Goal: Task Accomplishment & Management: Use online tool/utility

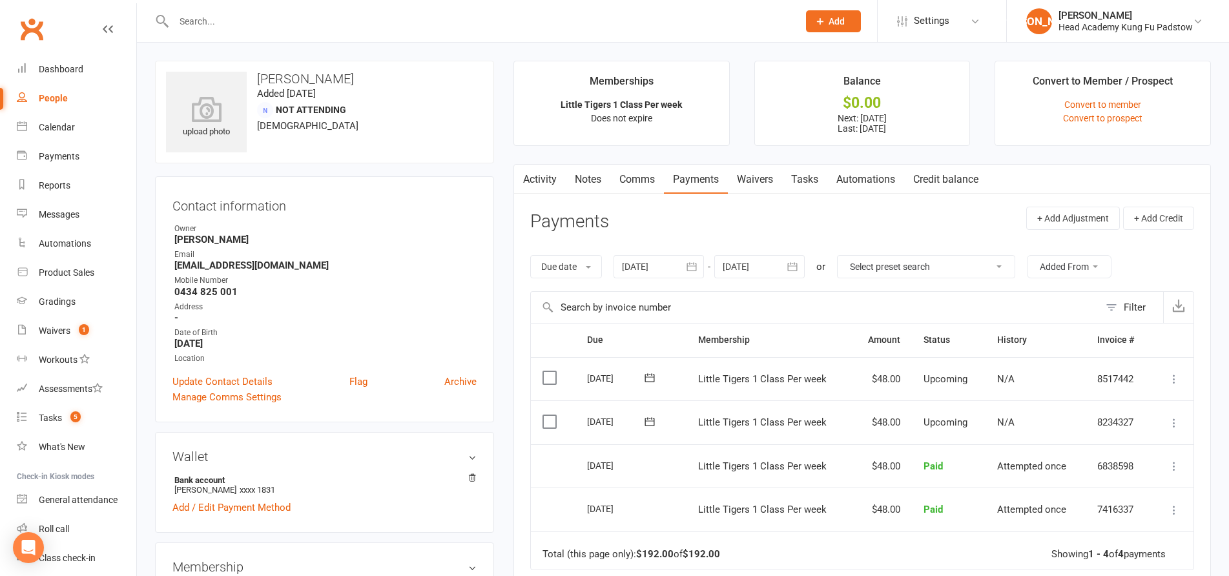
click at [462, 257] on div "Email" at bounding box center [325, 255] width 302 height 12
click at [43, 132] on div "Calendar" at bounding box center [57, 127] width 36 height 10
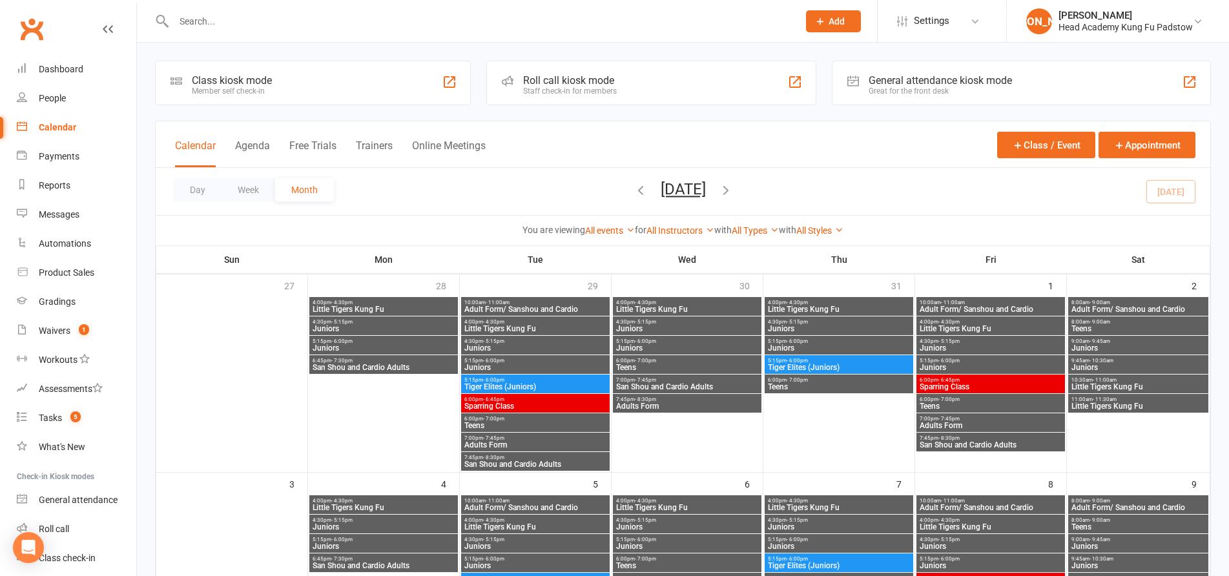
click at [595, 84] on div "Roll call kiosk mode" at bounding box center [570, 80] width 94 height 12
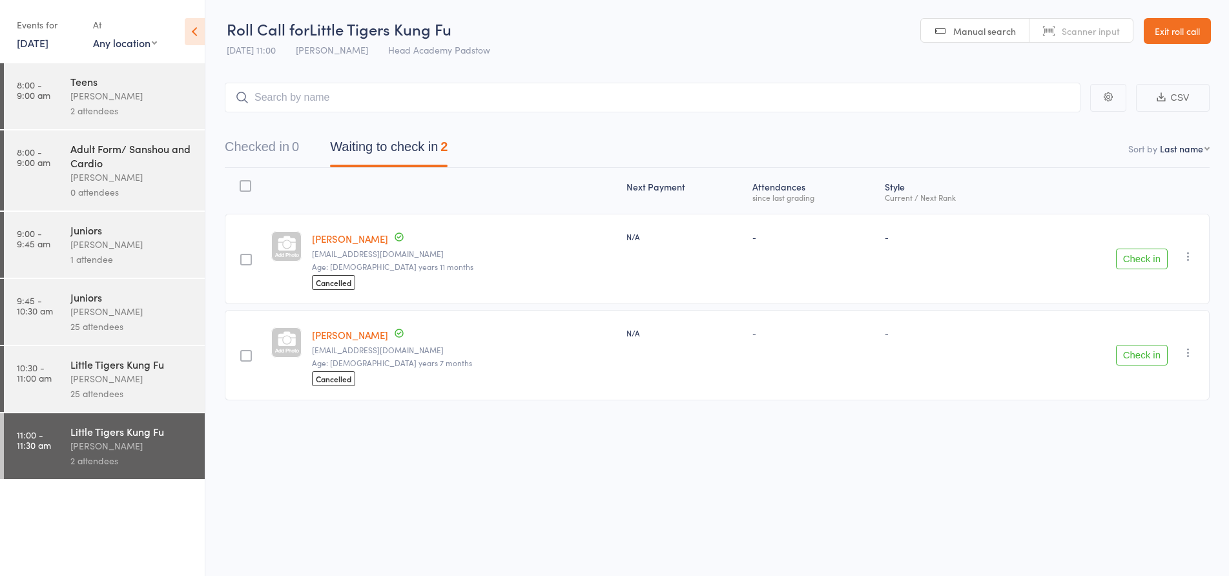
click at [161, 459] on div "2 attendees" at bounding box center [131, 460] width 123 height 15
click at [441, 99] on input "search" at bounding box center [653, 98] width 856 height 30
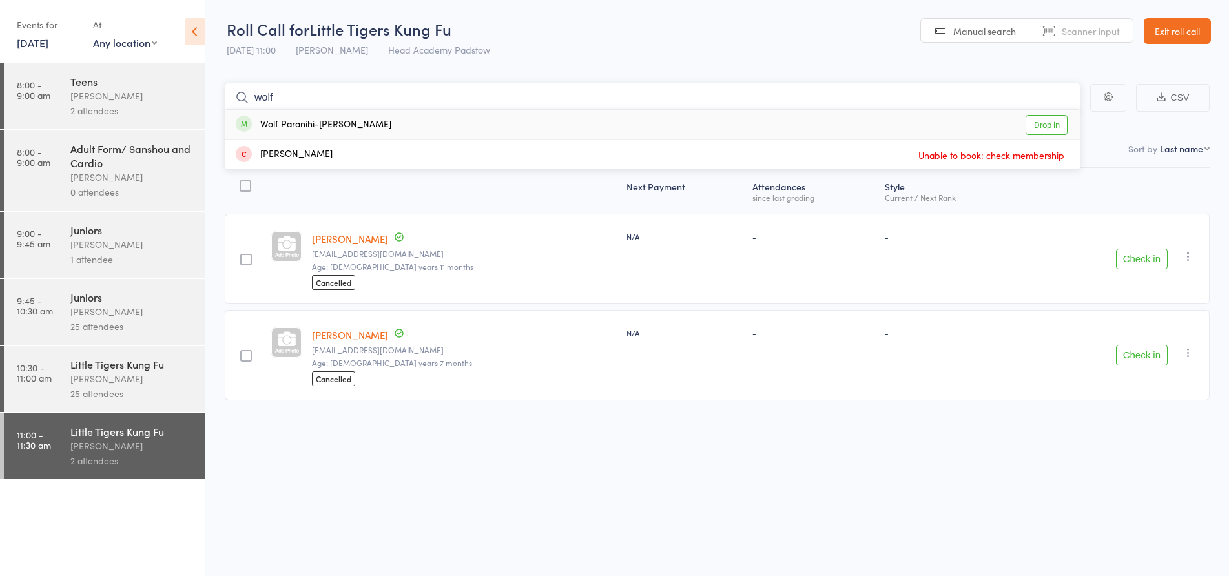
type input "wolf"
click at [393, 126] on div "Wolf Paranihi-[PERSON_NAME] Drop in" at bounding box center [652, 125] width 854 height 30
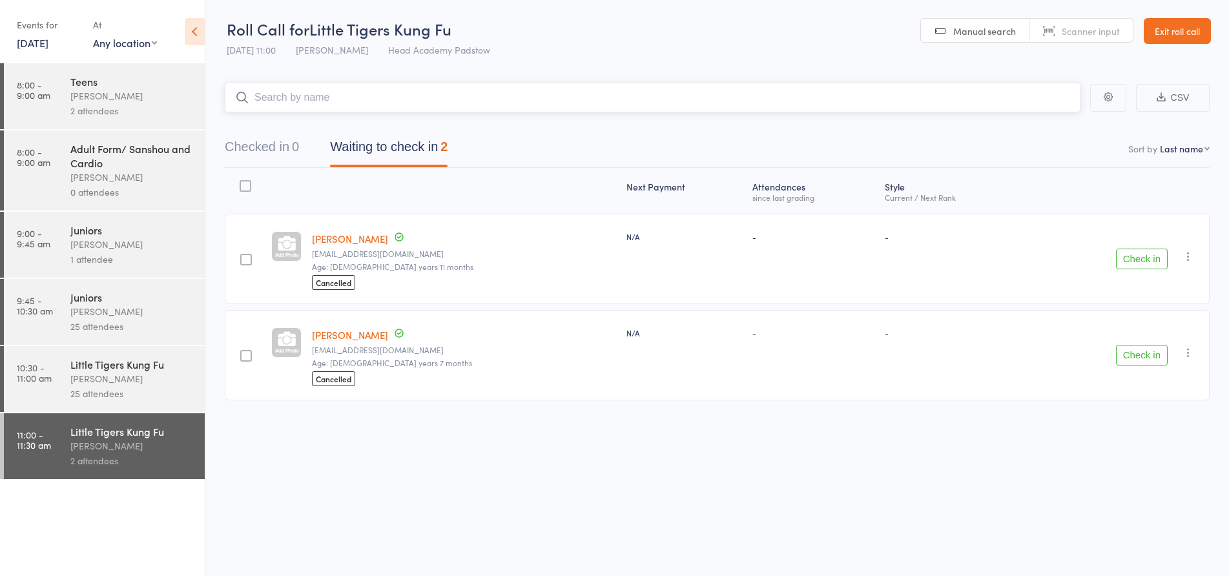
click at [393, 100] on input "search" at bounding box center [653, 98] width 856 height 30
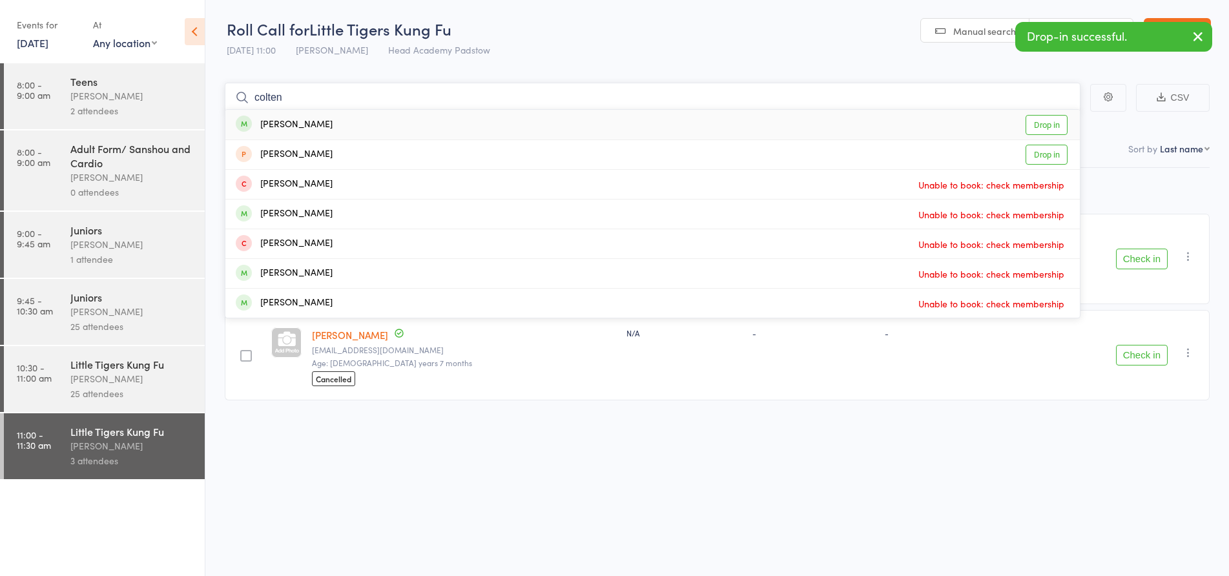
type input "colten"
drag, startPoint x: 319, startPoint y: 129, endPoint x: 325, endPoint y: 106, distance: 24.0
click at [319, 126] on div "[PERSON_NAME] Drop in" at bounding box center [652, 125] width 854 height 30
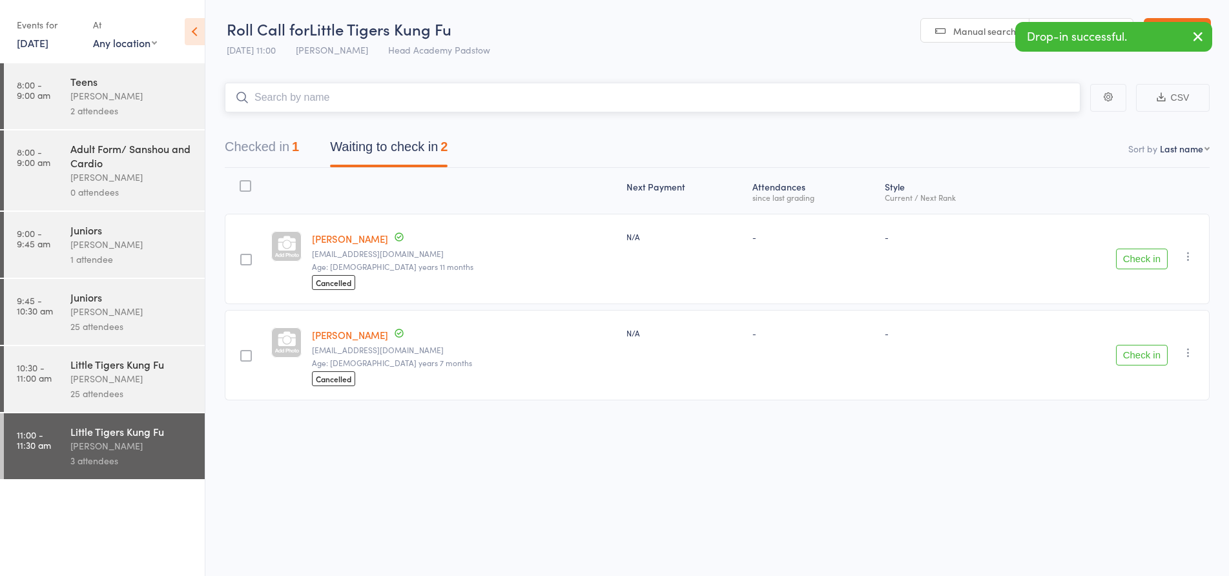
click at [327, 104] on input "search" at bounding box center [653, 98] width 856 height 30
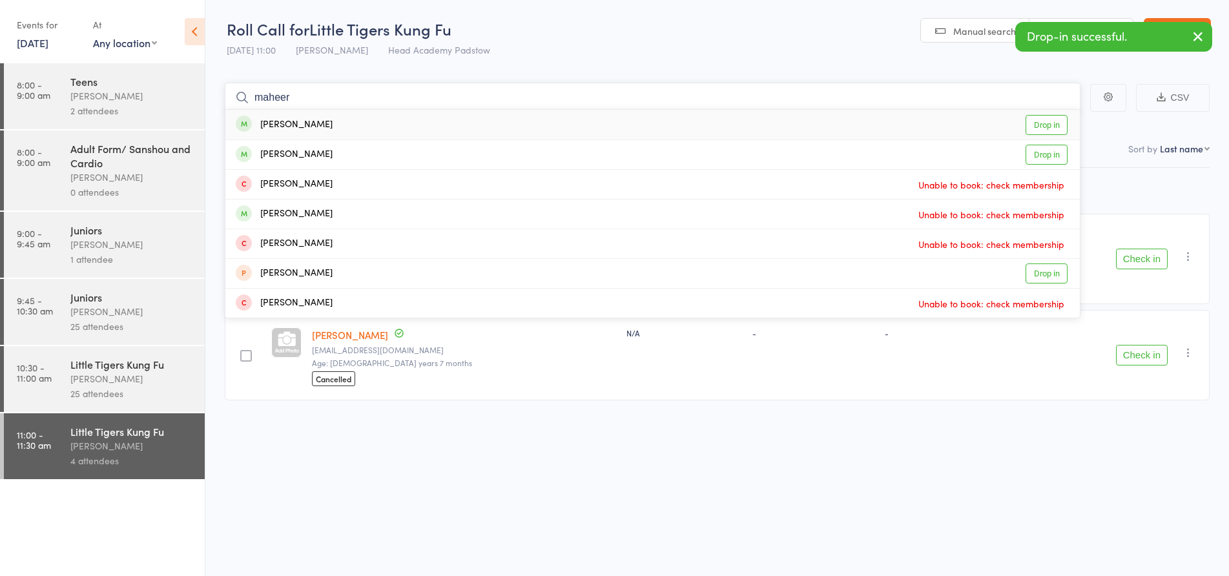
type input "maheer"
drag, startPoint x: 305, startPoint y: 128, endPoint x: 315, endPoint y: 107, distance: 22.8
click at [306, 127] on div "[PERSON_NAME]" at bounding box center [284, 125] width 97 height 15
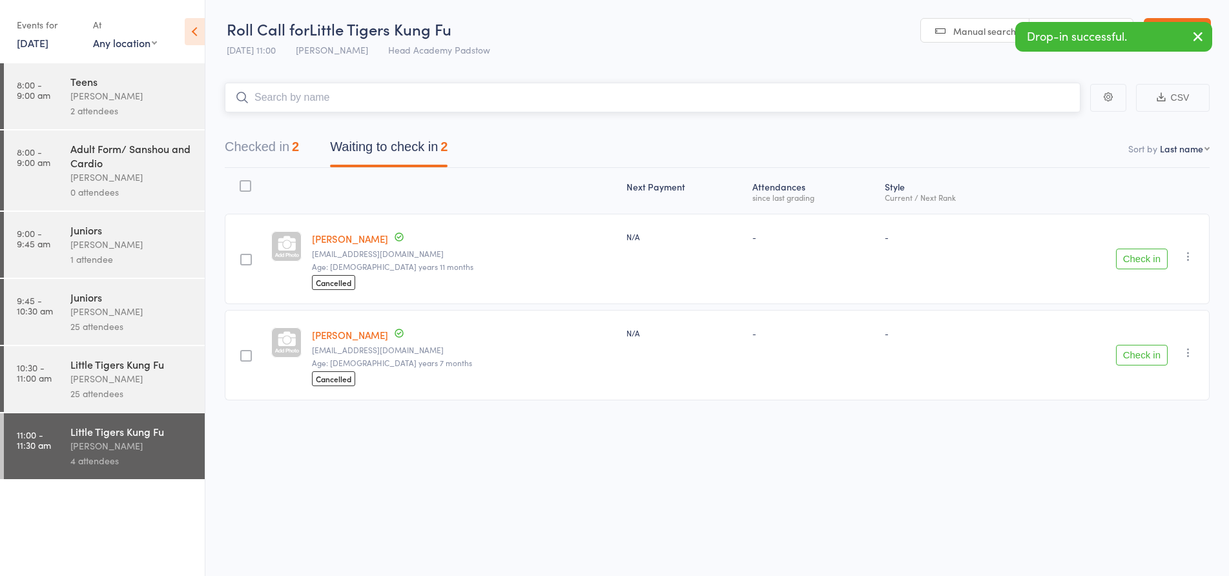
click at [316, 101] on input "search" at bounding box center [653, 98] width 856 height 30
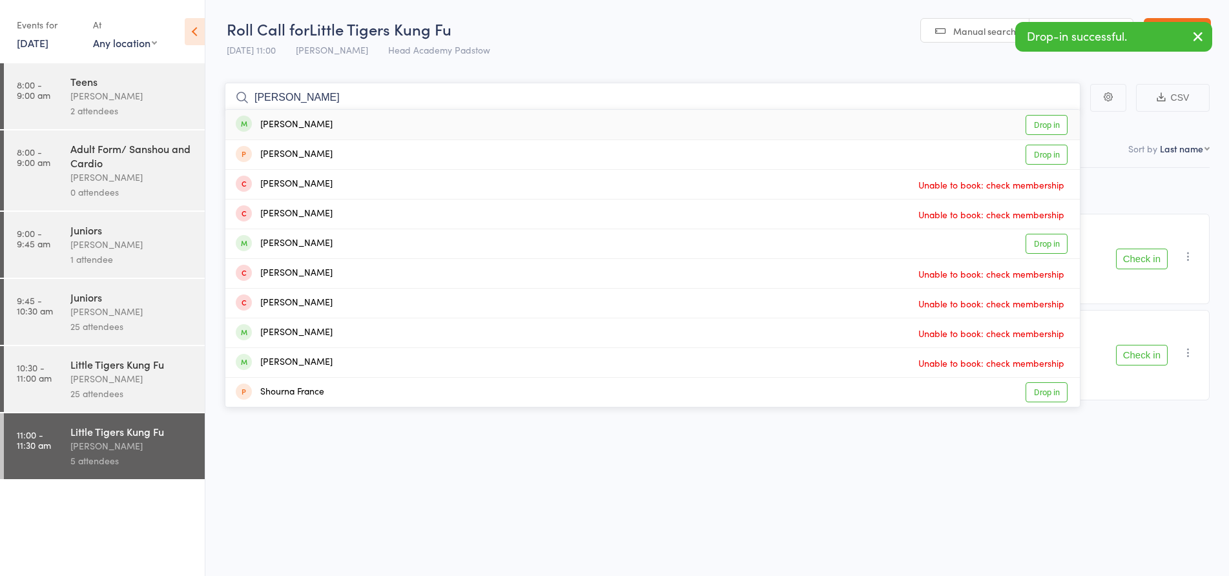
type input "[PERSON_NAME]"
click at [312, 125] on div "[PERSON_NAME] Drop in" at bounding box center [652, 125] width 854 height 30
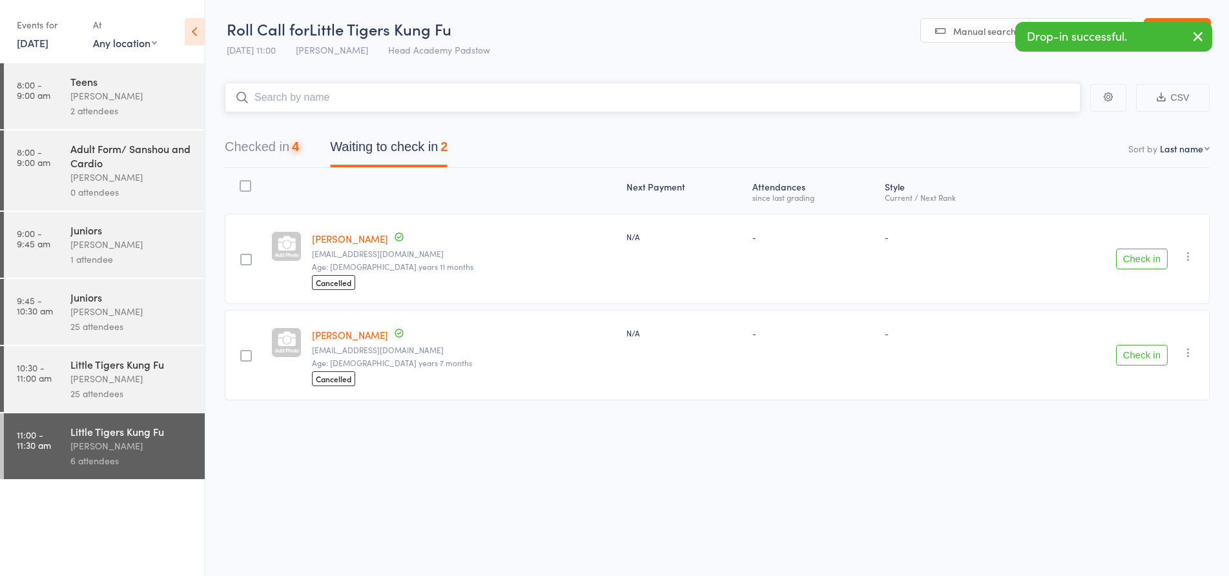
click at [312, 101] on input "search" at bounding box center [653, 98] width 856 height 30
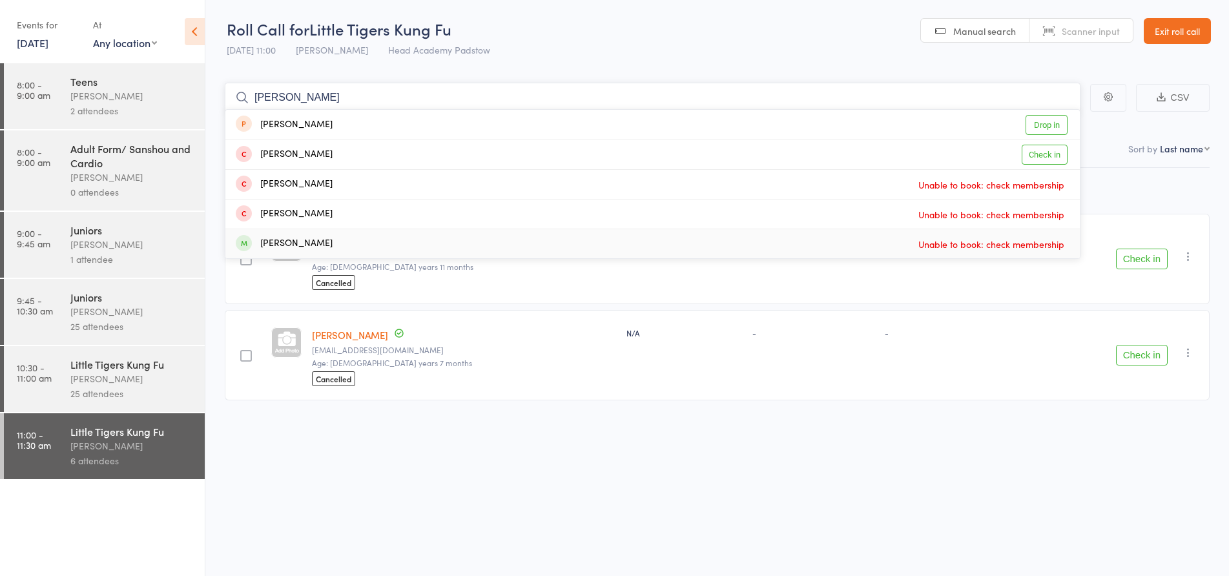
type input "[PERSON_NAME]"
click at [329, 241] on div "[PERSON_NAME] Unable to book: check membership" at bounding box center [652, 243] width 854 height 29
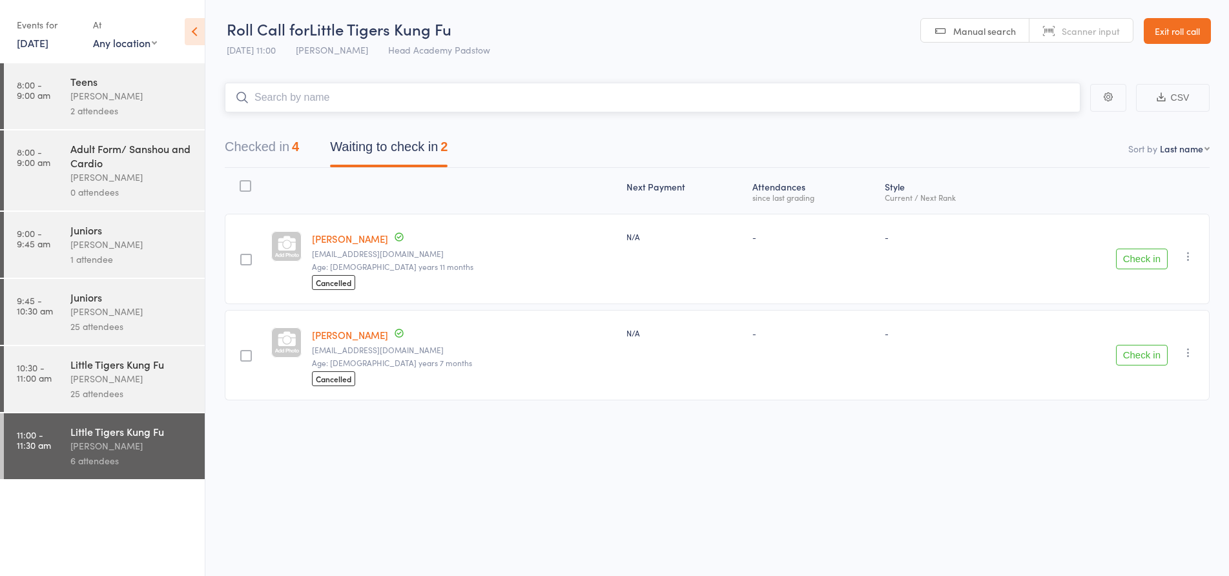
click at [376, 104] on input "search" at bounding box center [653, 98] width 856 height 30
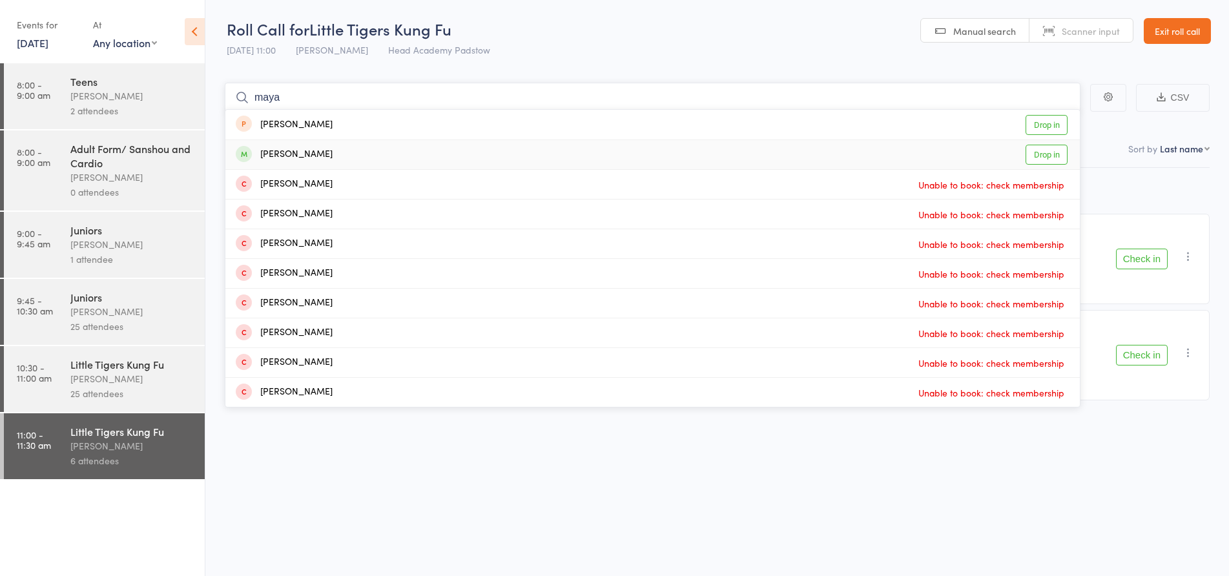
type input "maya"
click at [361, 149] on div "[PERSON_NAME] Drop in" at bounding box center [652, 154] width 854 height 29
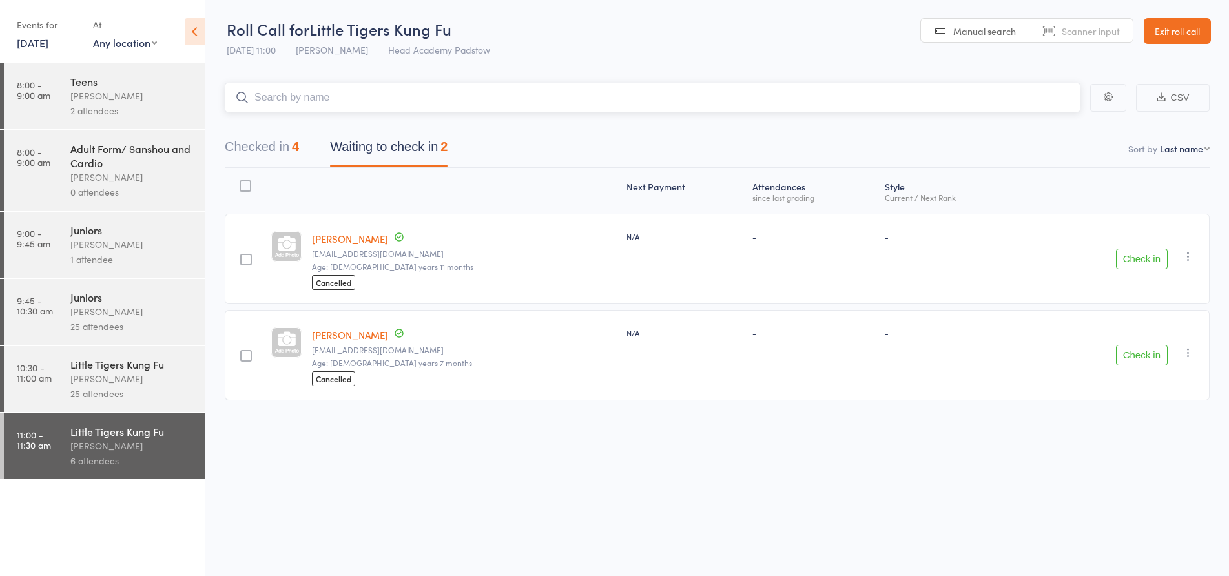
click at [366, 94] on input "search" at bounding box center [653, 98] width 856 height 30
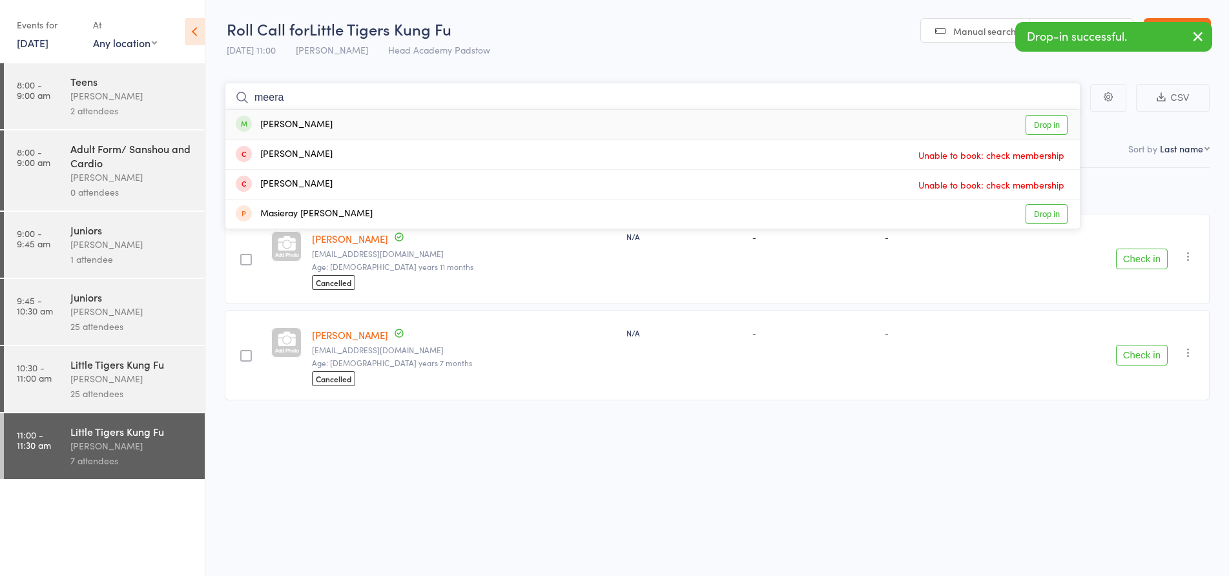
type input "meera"
click at [345, 126] on div "[PERSON_NAME] Drop in" at bounding box center [652, 125] width 854 height 30
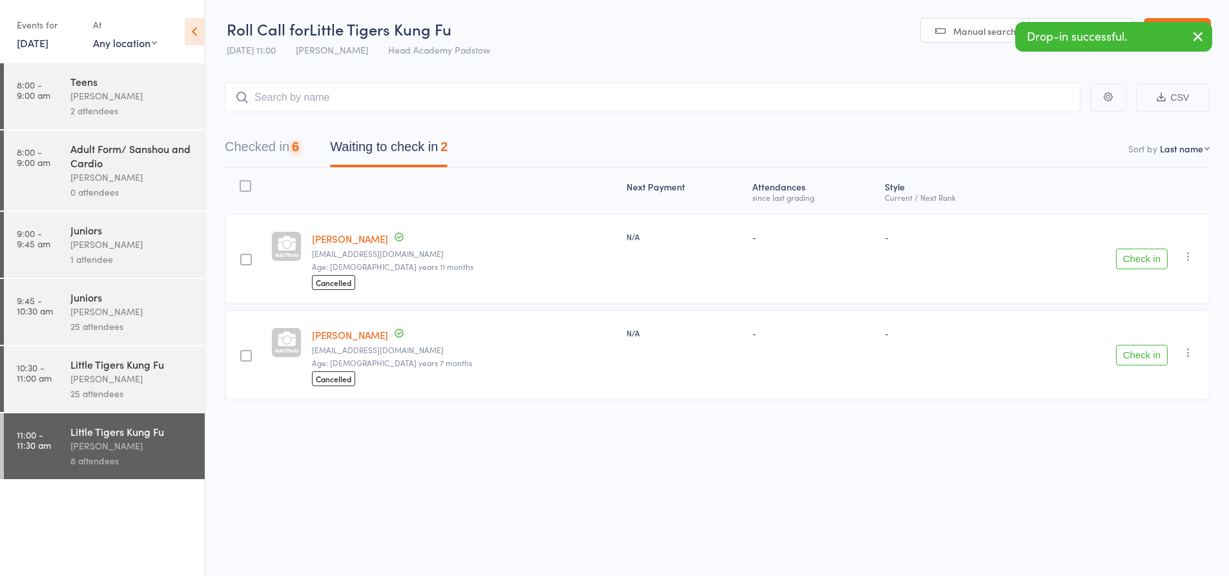
click at [647, 41] on header "Roll Call for Little Tigers Kung Fu [DATE] 11:00 [PERSON_NAME] Head Academy Pad…" at bounding box center [717, 31] width 1024 height 63
click at [263, 147] on button "Checked in 6" at bounding box center [262, 150] width 74 height 34
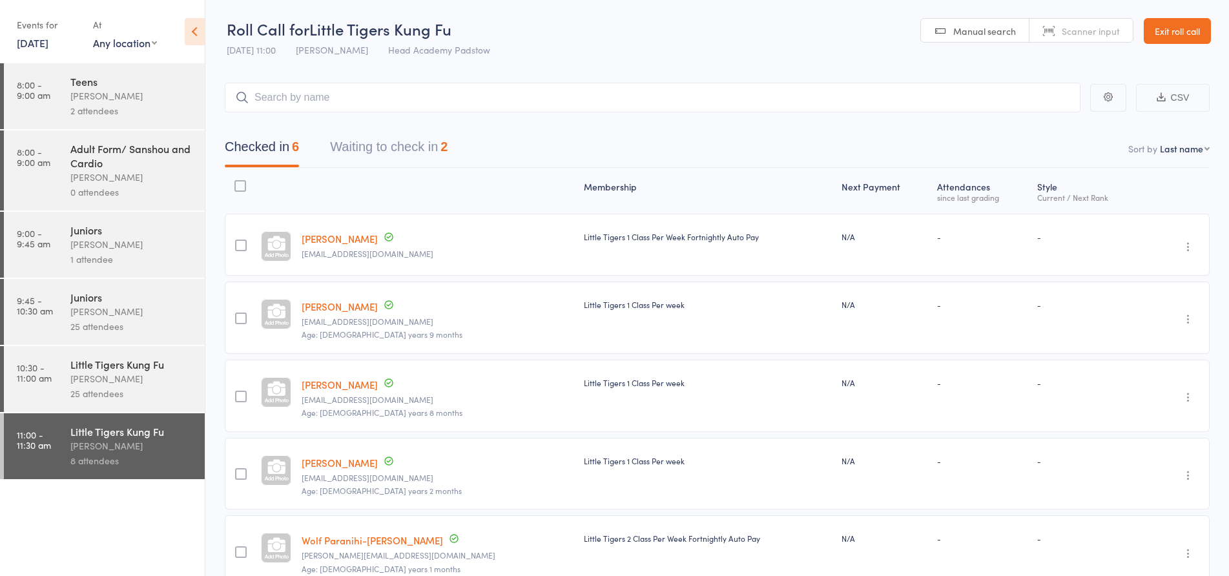
click at [592, 41] on header "Roll Call for Little Tigers Kung Fu [DATE] 11:00 [PERSON_NAME] Head Academy Pad…" at bounding box center [717, 31] width 1024 height 63
click at [569, 99] on input "search" at bounding box center [653, 98] width 856 height 30
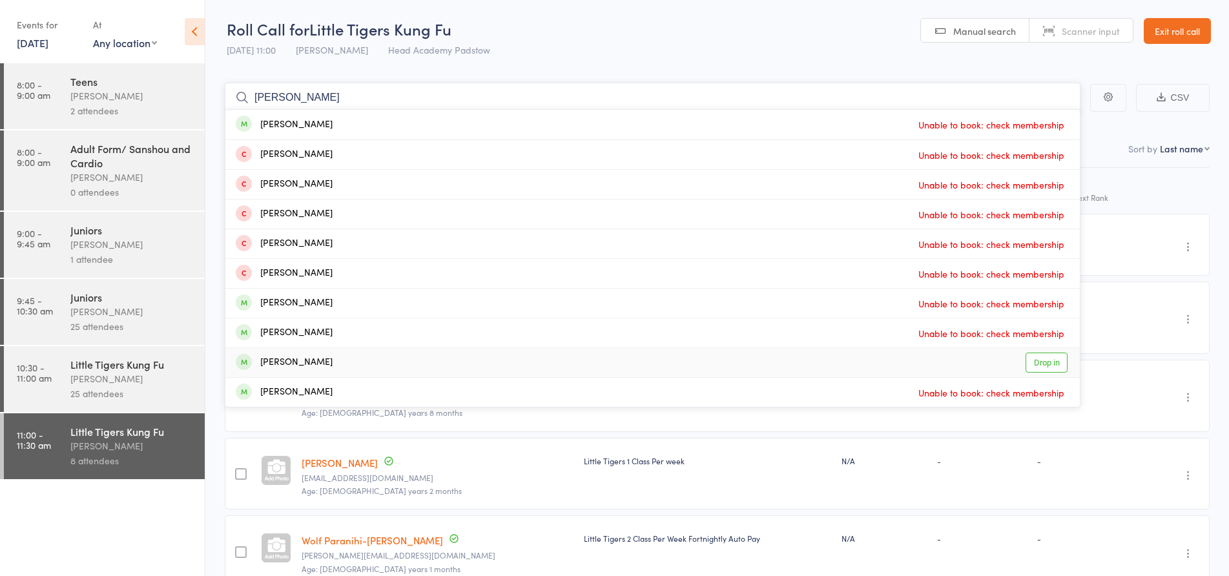
type input "[PERSON_NAME]"
click at [329, 364] on div "[PERSON_NAME] Drop in" at bounding box center [652, 362] width 854 height 29
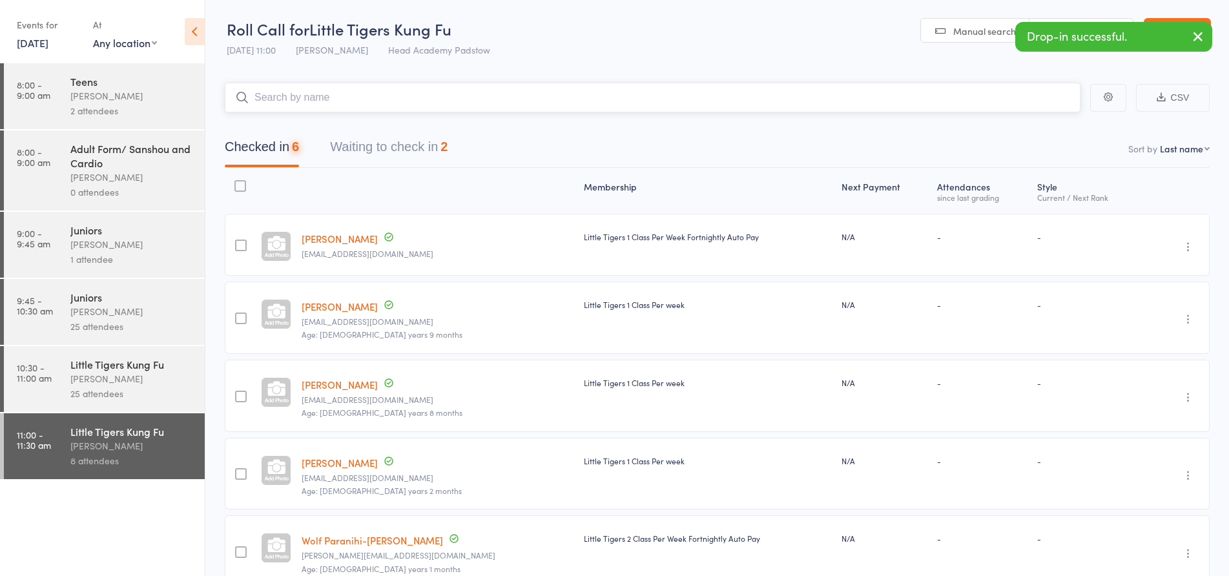
click at [315, 103] on input "search" at bounding box center [653, 98] width 856 height 30
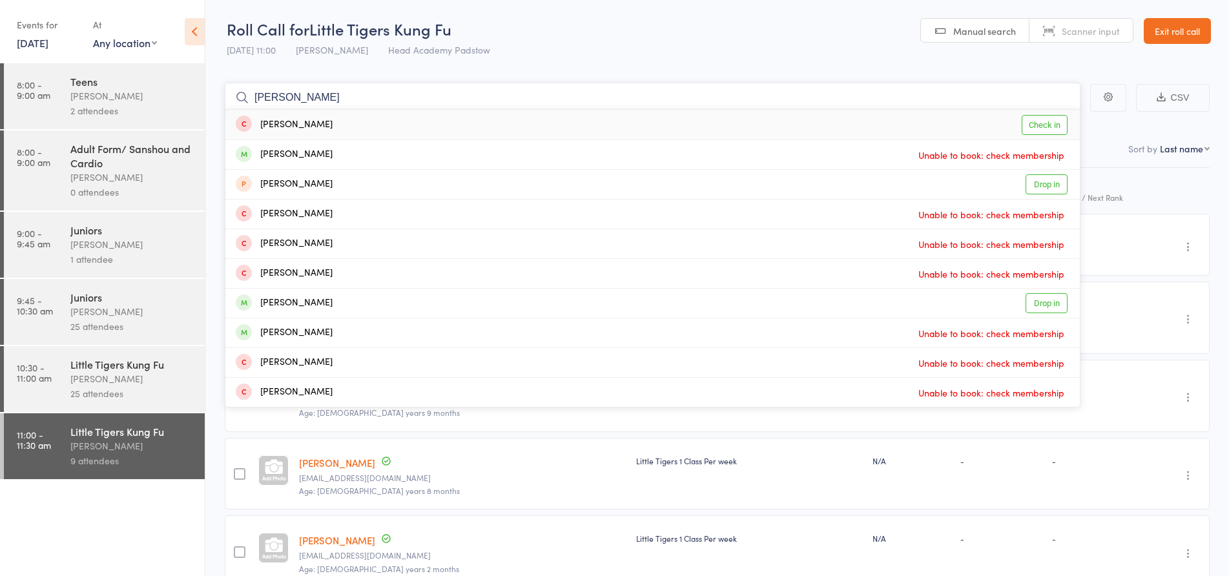
type input "[PERSON_NAME]"
click at [338, 130] on div "[PERSON_NAME] Check in" at bounding box center [652, 125] width 854 height 30
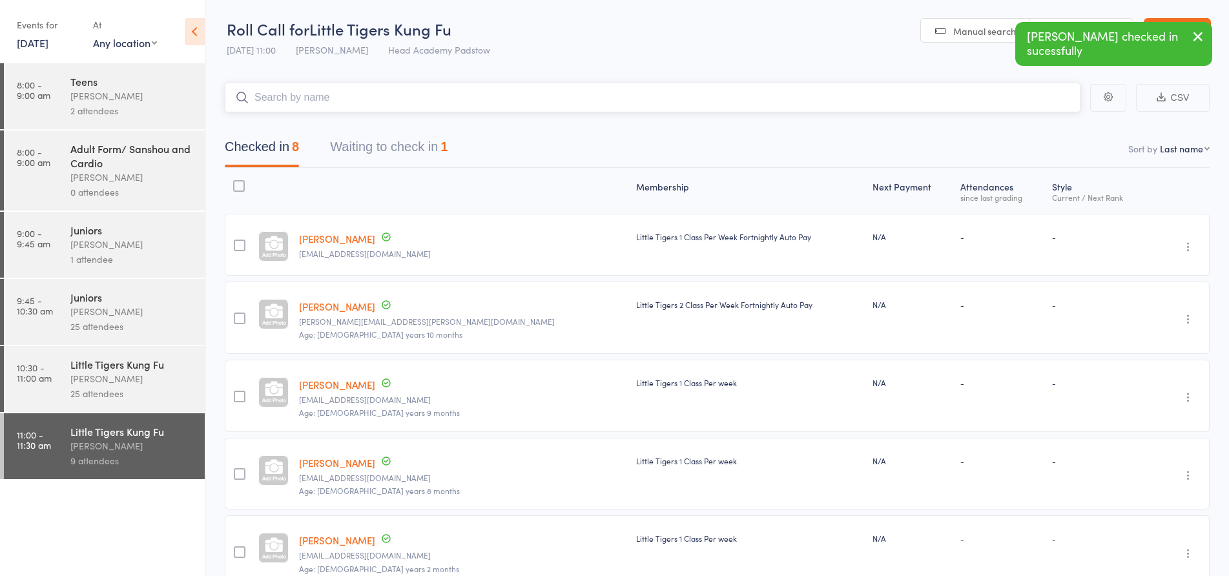
click at [304, 95] on input "search" at bounding box center [653, 98] width 856 height 30
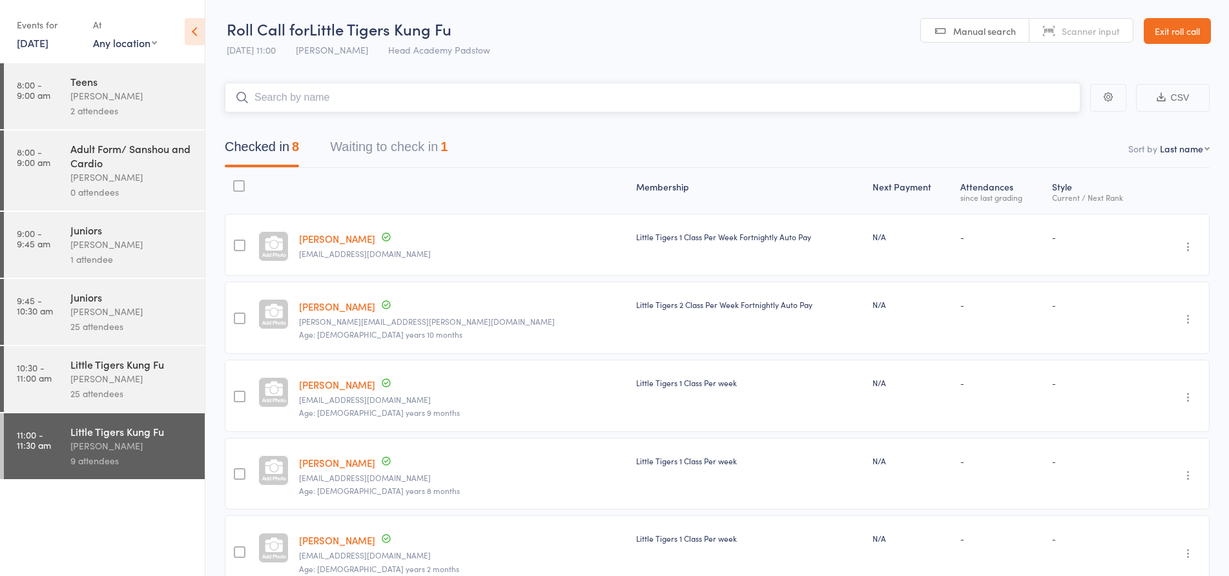
click at [411, 94] on input "search" at bounding box center [653, 98] width 856 height 30
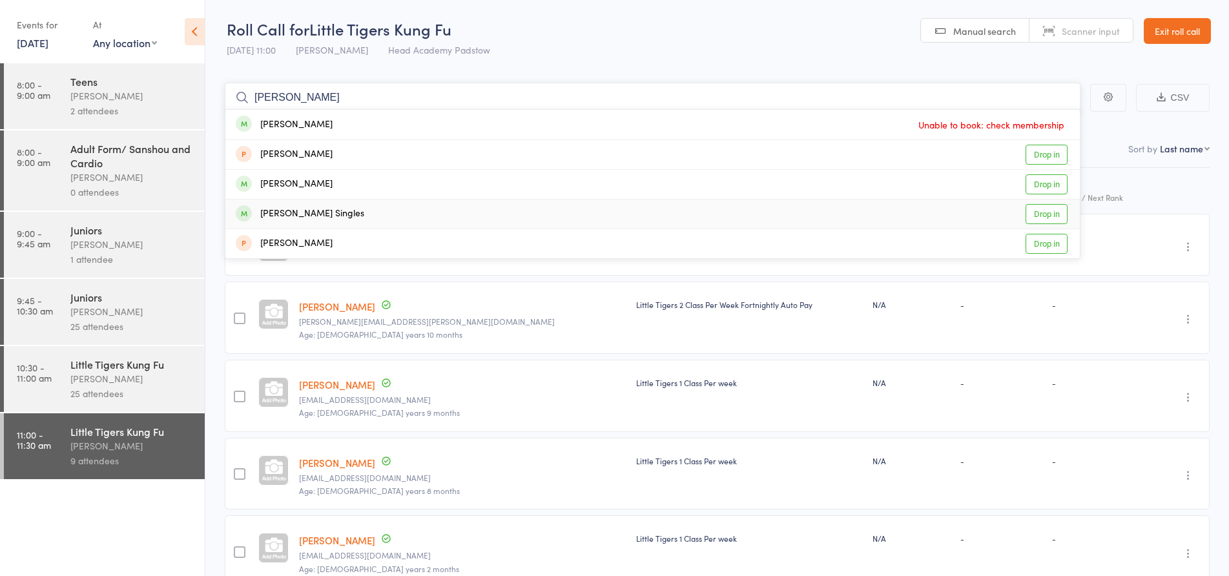
type input "[PERSON_NAME]"
click at [333, 207] on div "[PERSON_NAME] Singles Drop in" at bounding box center [652, 214] width 854 height 29
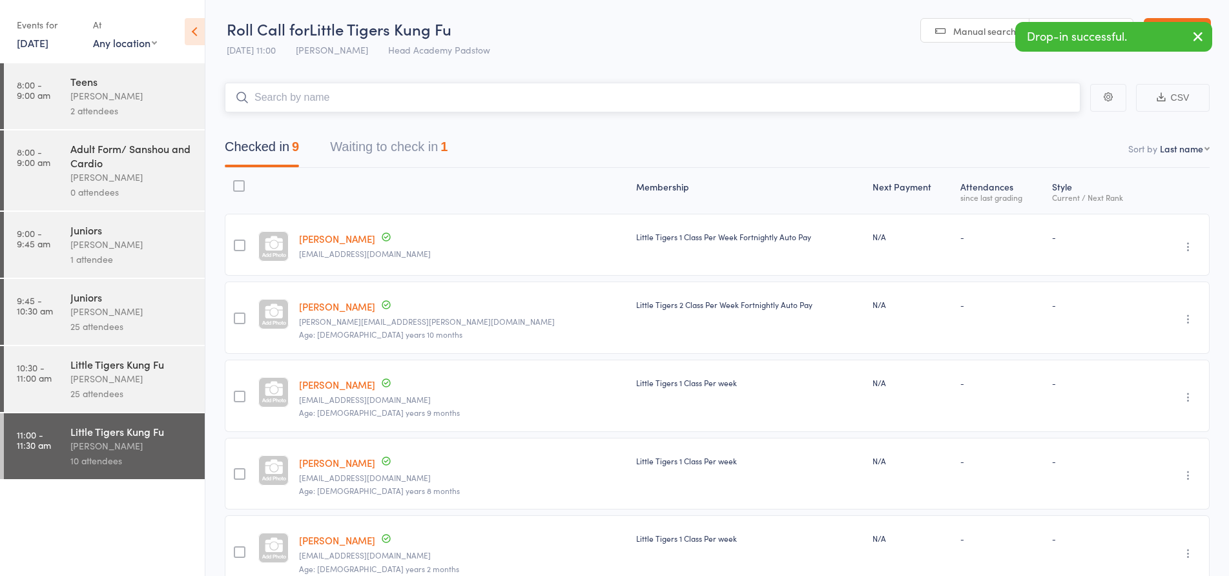
click at [350, 100] on input "search" at bounding box center [653, 98] width 856 height 30
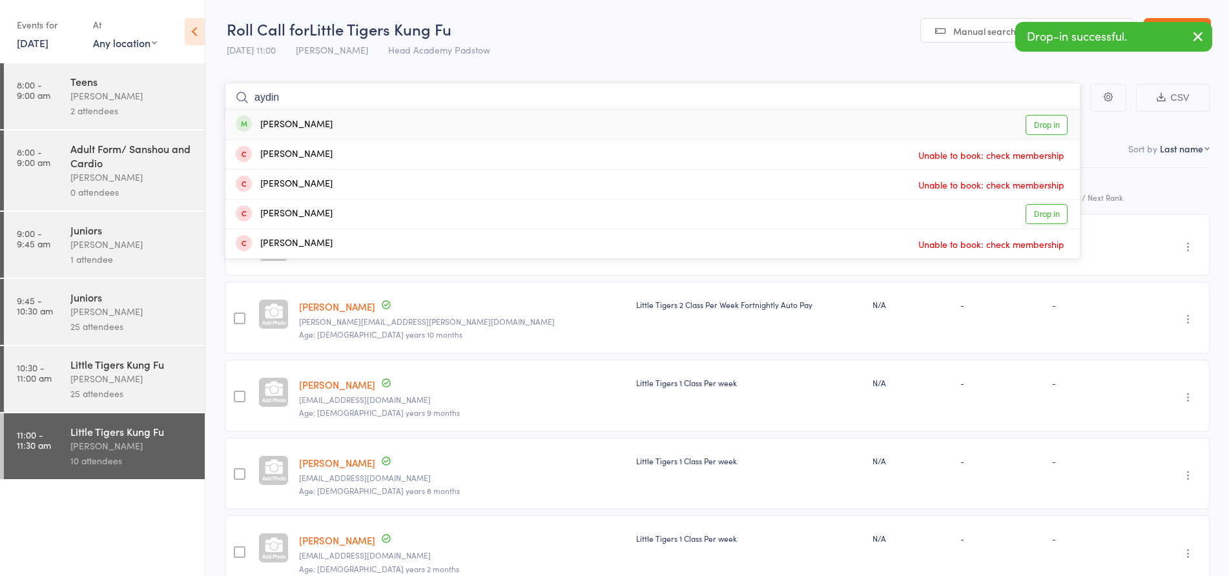
type input "aydin"
click at [326, 131] on div "[PERSON_NAME] Drop in" at bounding box center [652, 125] width 854 height 30
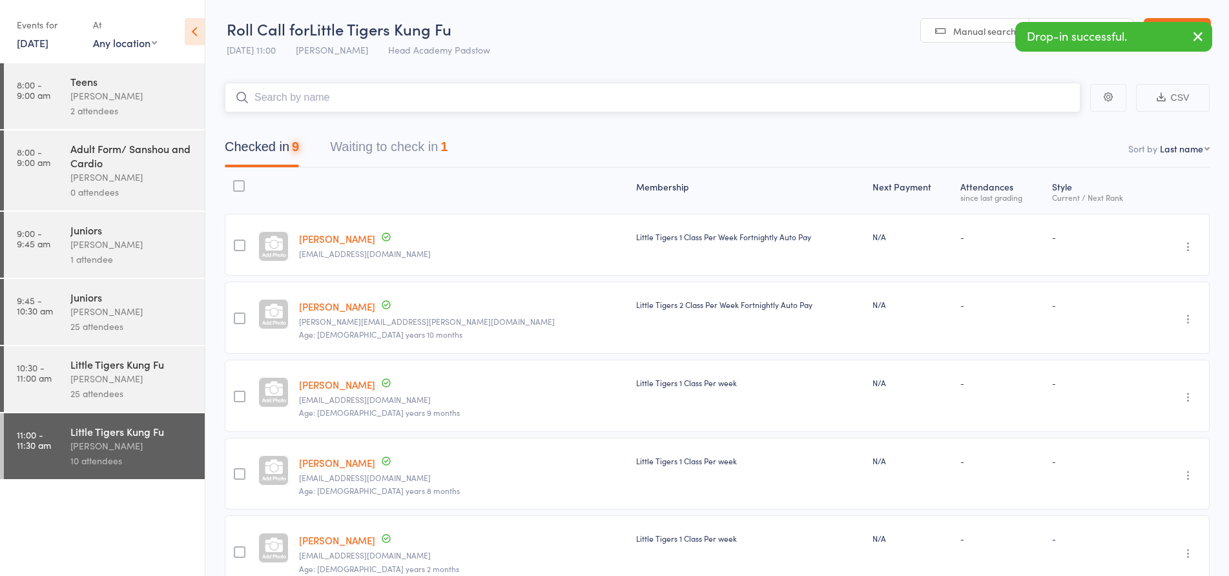
click at [336, 102] on input "search" at bounding box center [653, 98] width 856 height 30
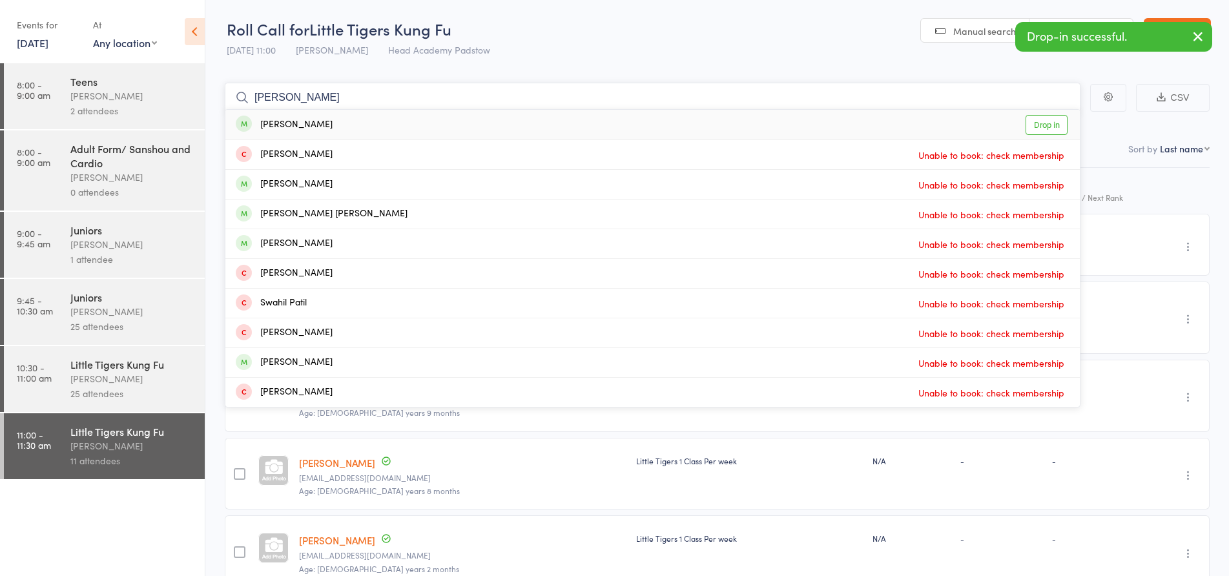
type input "[PERSON_NAME]"
click at [318, 127] on div "[PERSON_NAME] Drop in" at bounding box center [652, 125] width 854 height 30
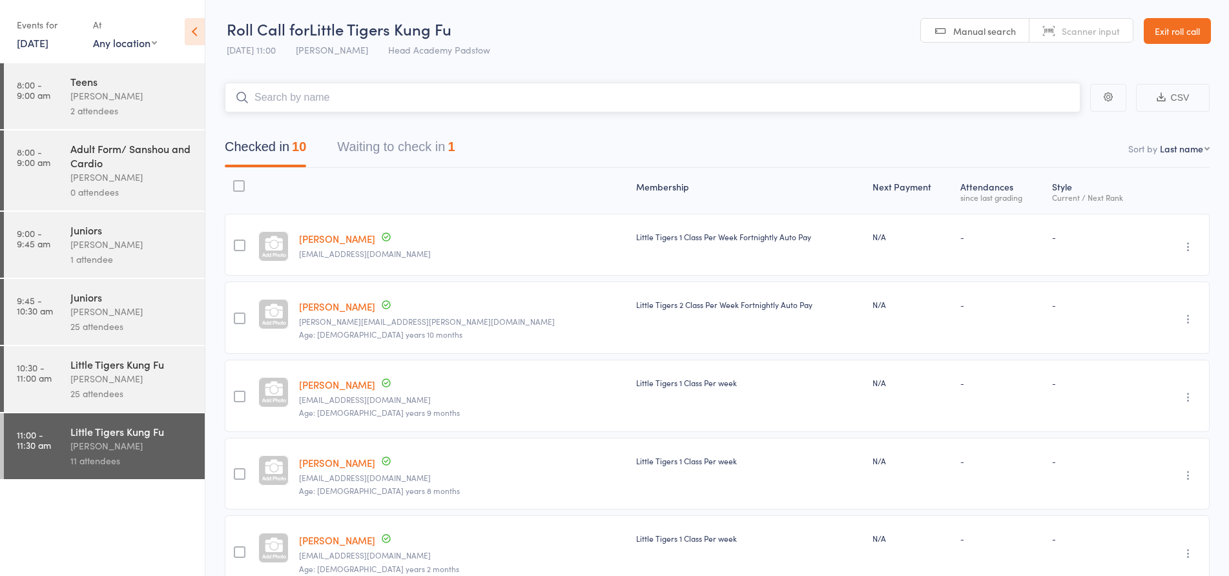
click at [326, 101] on input "search" at bounding box center [653, 98] width 856 height 30
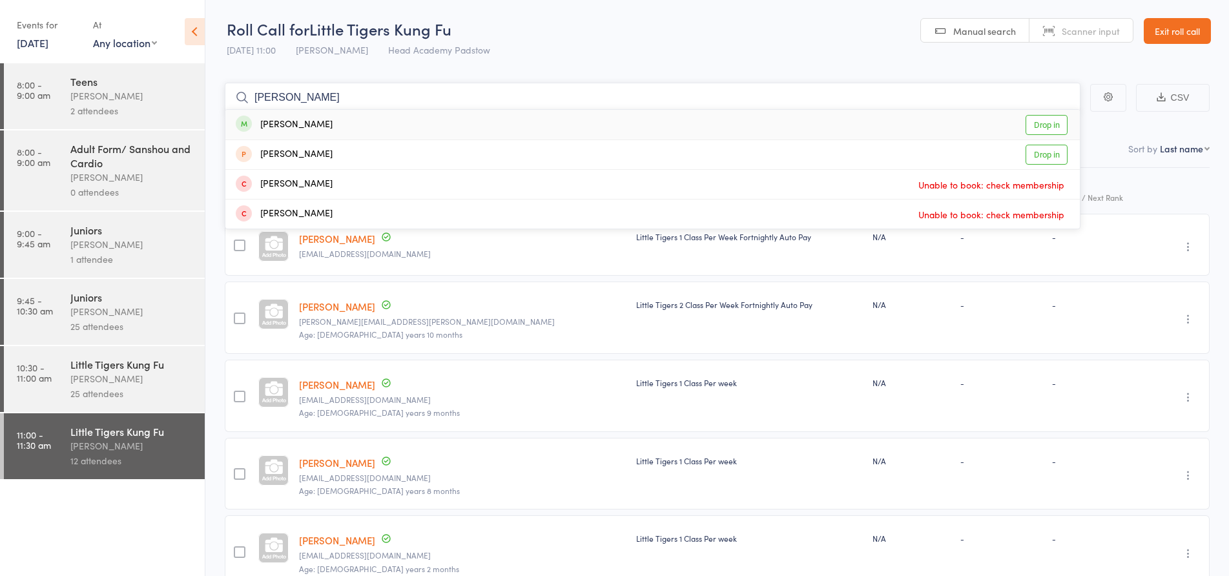
type input "[PERSON_NAME]"
click at [316, 123] on div "[PERSON_NAME]" at bounding box center [284, 125] width 97 height 15
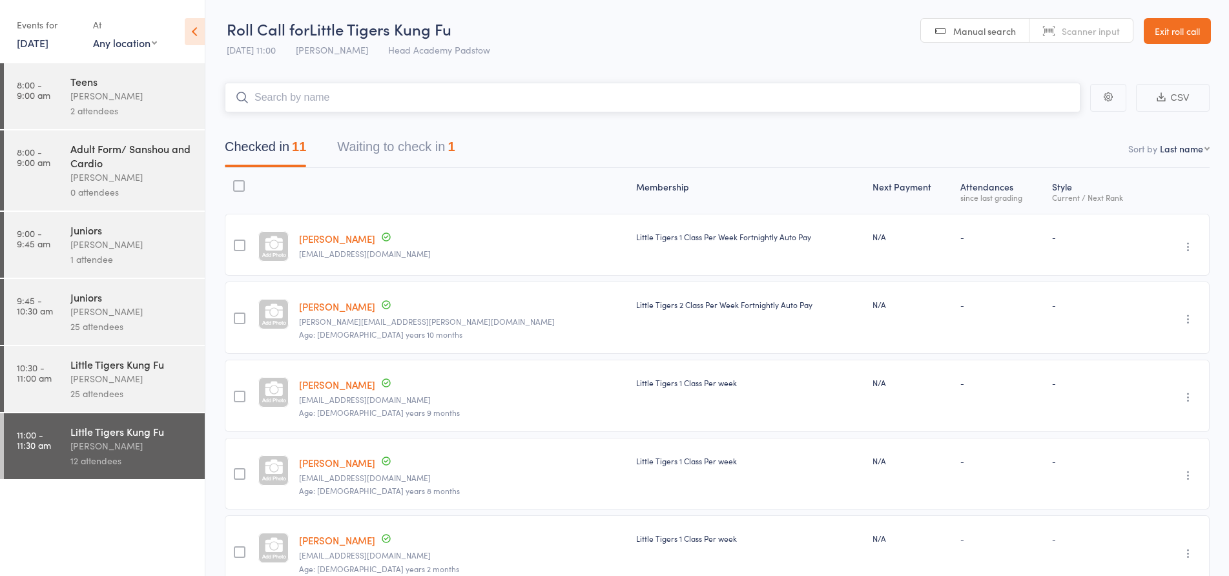
click at [313, 105] on input "search" at bounding box center [653, 98] width 856 height 30
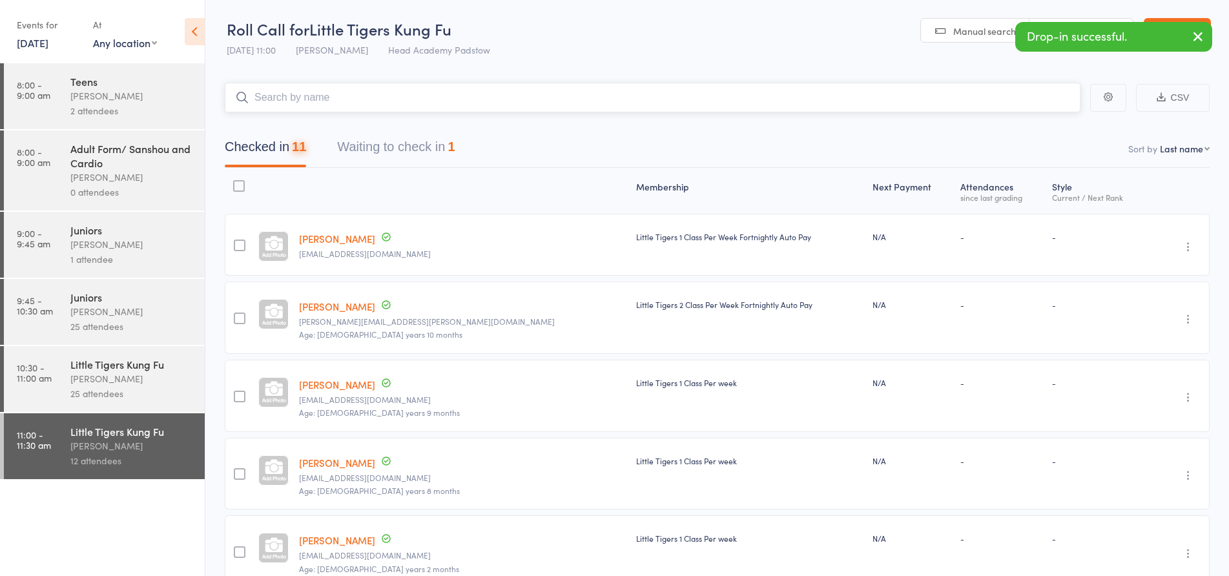
type input "a"
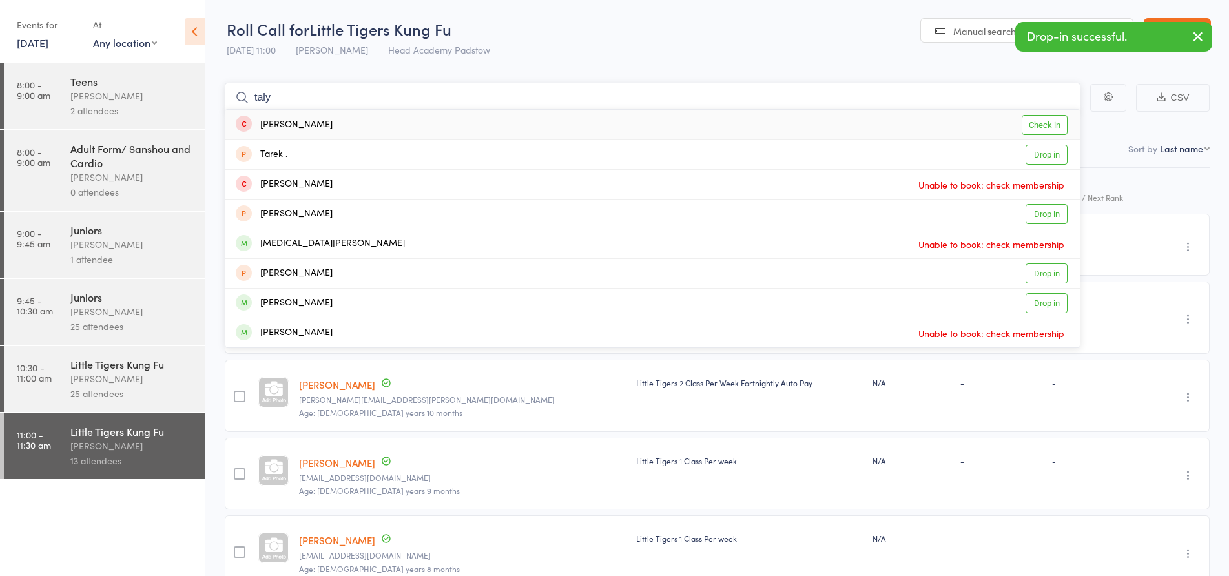
type input "taly"
click at [309, 129] on div "[PERSON_NAME]" at bounding box center [284, 125] width 97 height 15
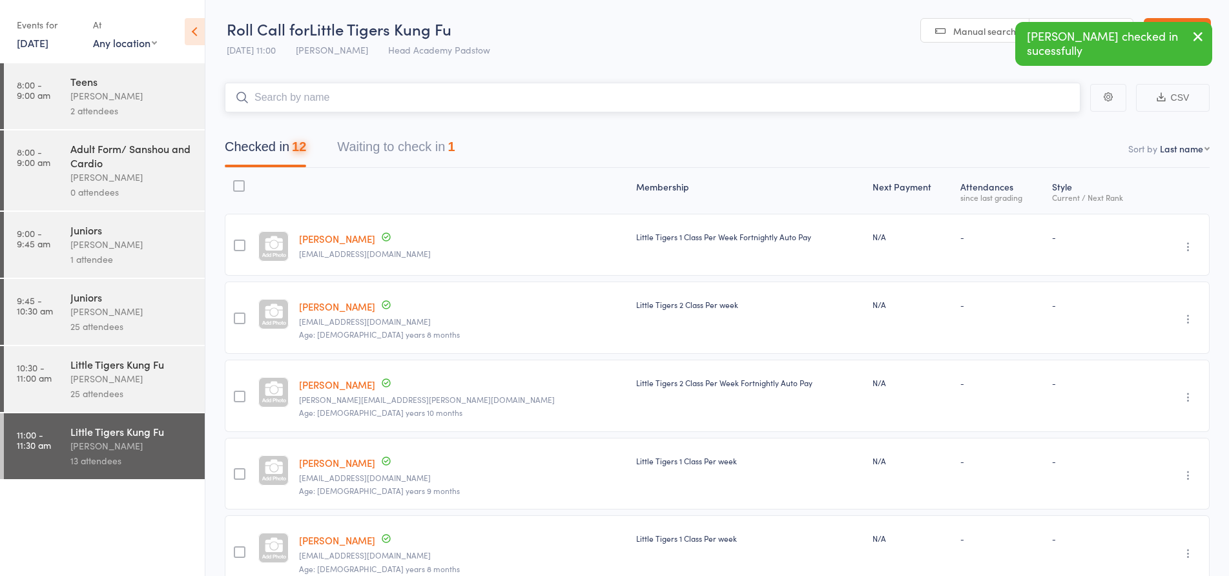
click at [318, 109] on input "search" at bounding box center [653, 98] width 856 height 30
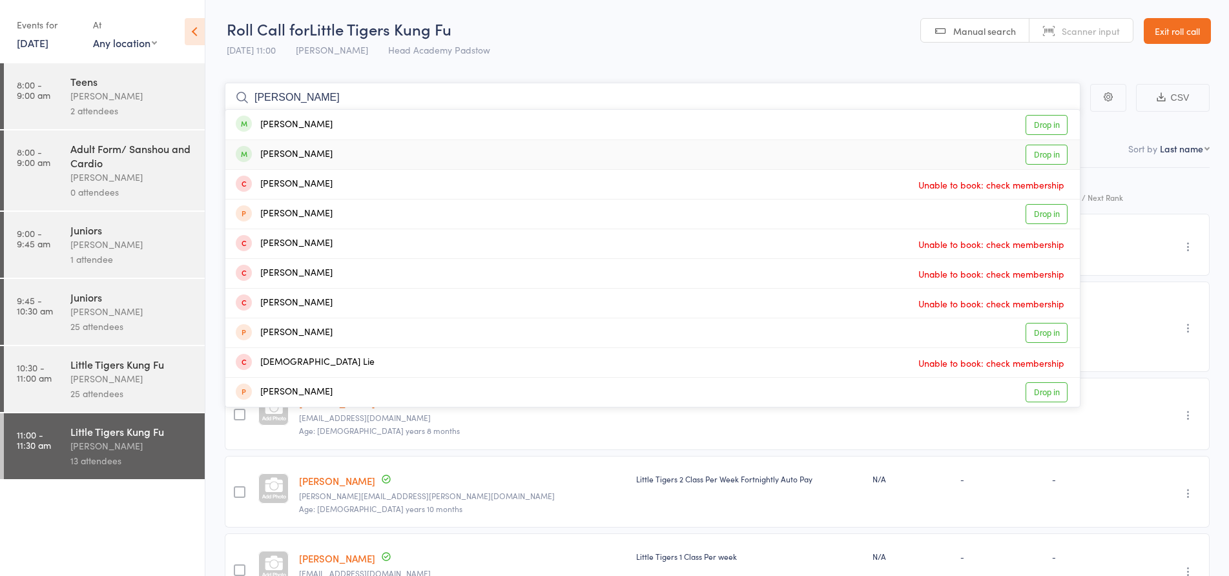
type input "[PERSON_NAME]"
click at [324, 154] on div "[PERSON_NAME] Drop in" at bounding box center [652, 154] width 854 height 29
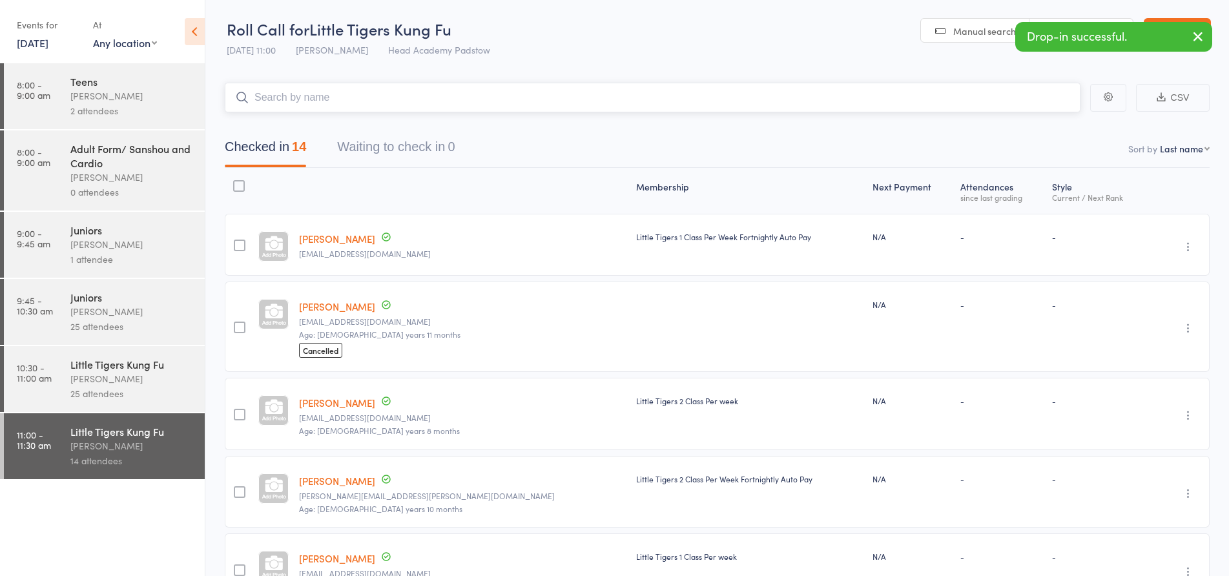
click at [323, 105] on input "search" at bounding box center [653, 98] width 856 height 30
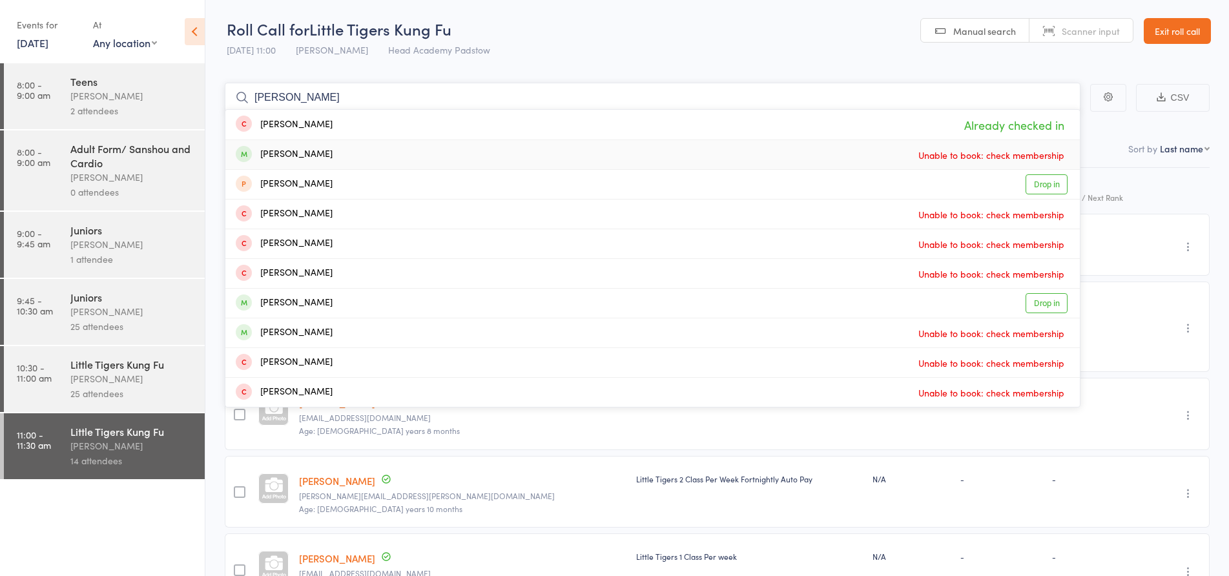
type input "[PERSON_NAME]"
click at [347, 158] on div "[PERSON_NAME] Unable to book: check membership" at bounding box center [652, 154] width 854 height 29
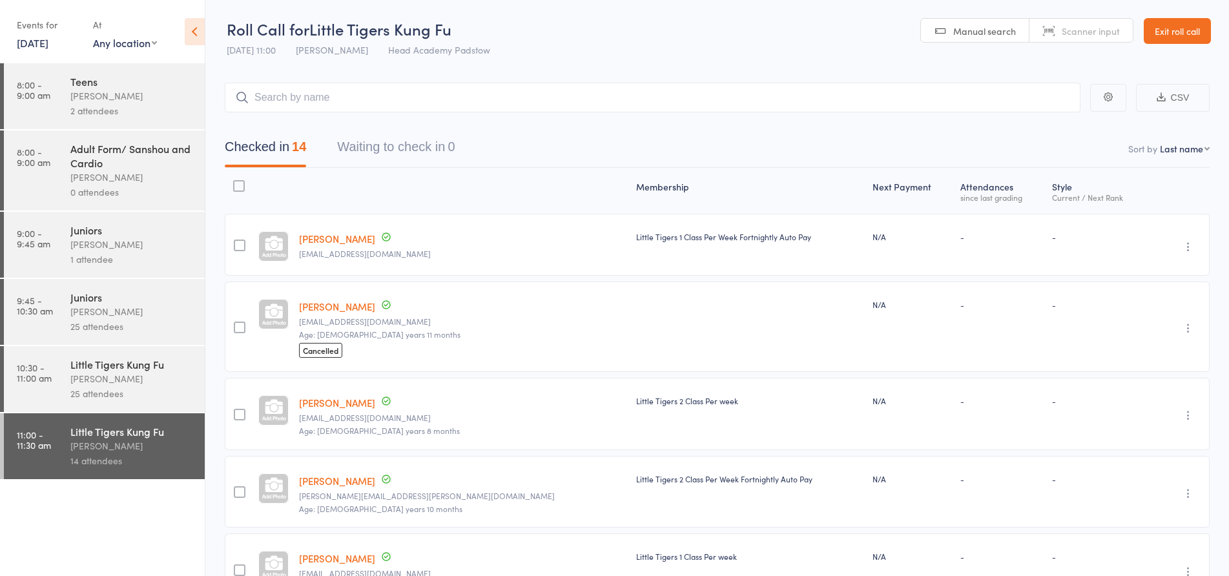
click at [572, 61] on header "Roll Call for Little Tigers Kung Fu [DATE] 11:00 [PERSON_NAME] Head Academy Pad…" at bounding box center [717, 31] width 1024 height 63
drag, startPoint x: 486, startPoint y: 93, endPoint x: 491, endPoint y: 88, distance: 6.9
click at [491, 88] on input "search" at bounding box center [653, 98] width 856 height 30
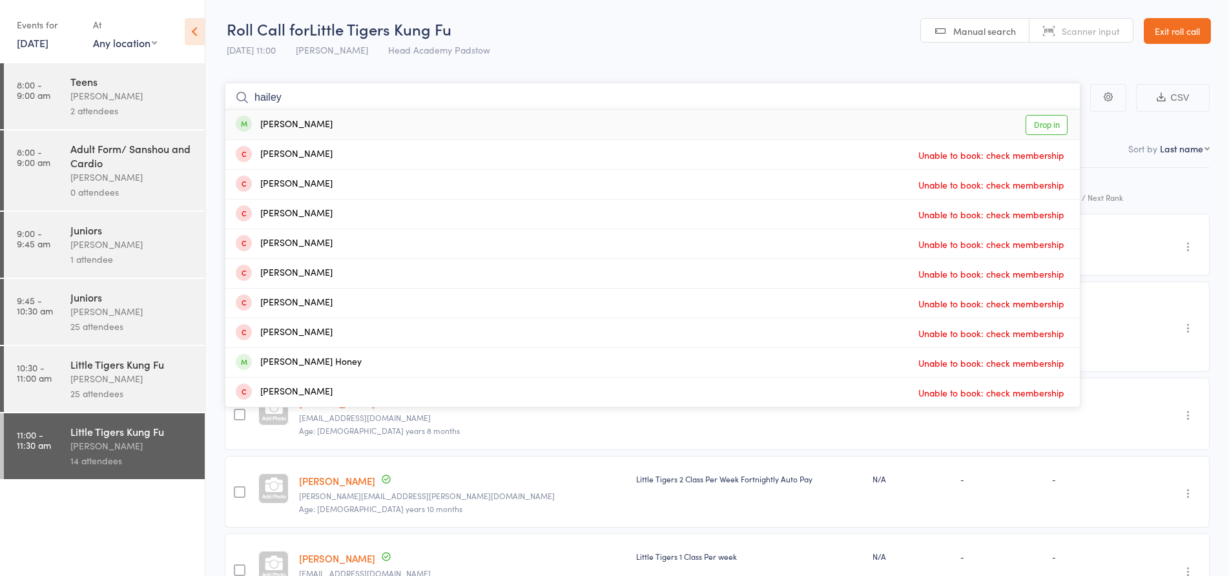
type input "hailey"
click at [413, 123] on div "[PERSON_NAME] Drop in" at bounding box center [652, 125] width 854 height 30
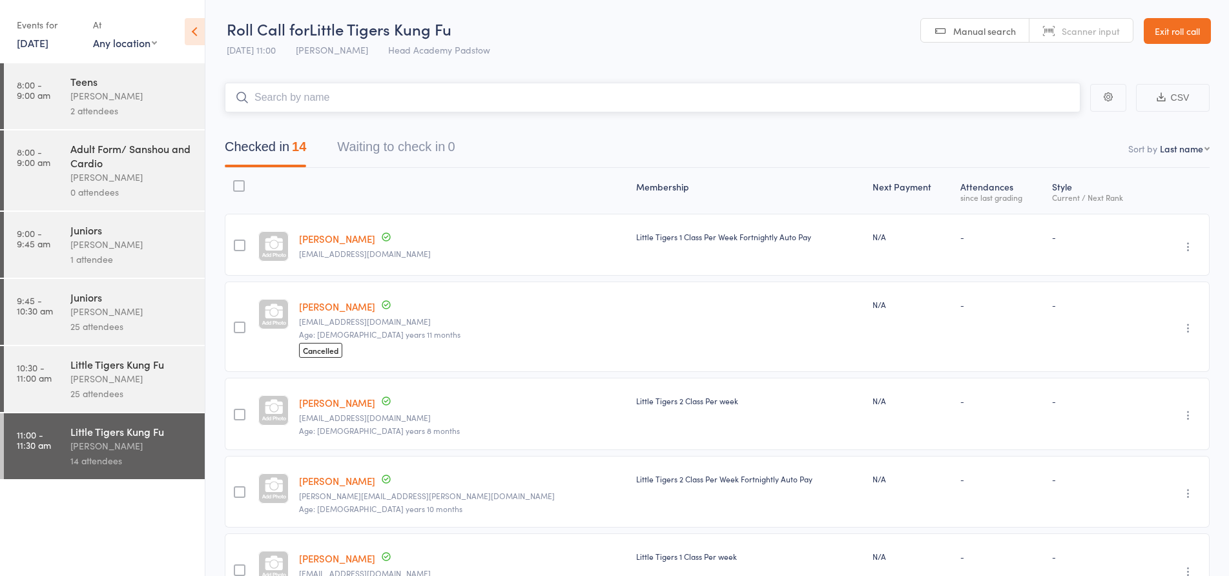
click at [410, 98] on input "search" at bounding box center [653, 98] width 856 height 30
click at [375, 101] on input "search" at bounding box center [653, 98] width 856 height 30
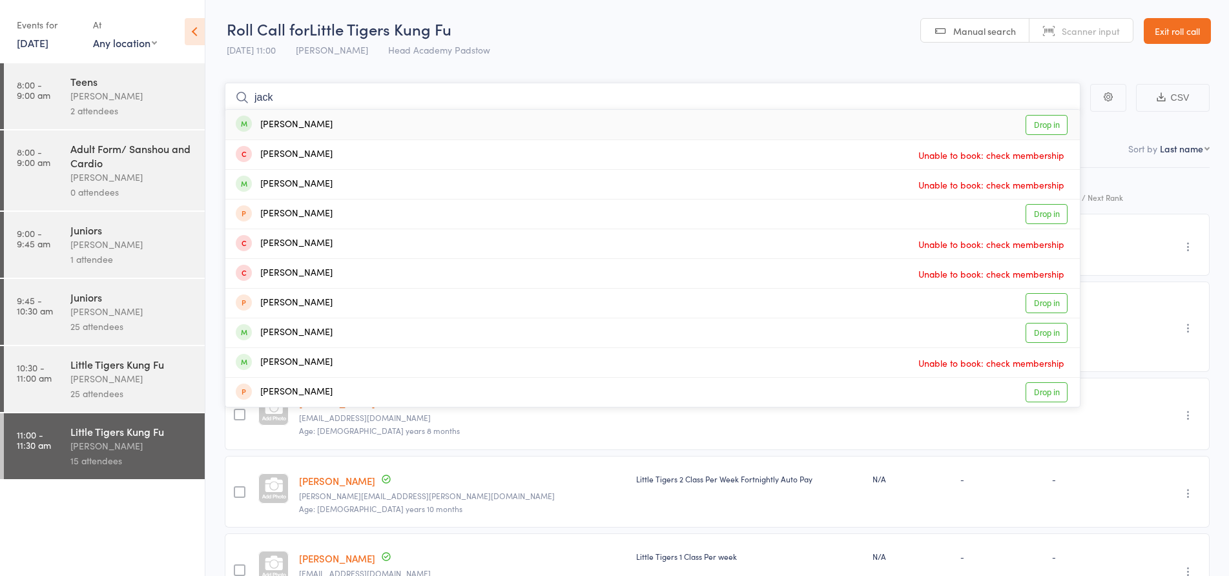
type input "jack"
click at [349, 122] on div "[PERSON_NAME] Drop in" at bounding box center [652, 125] width 854 height 30
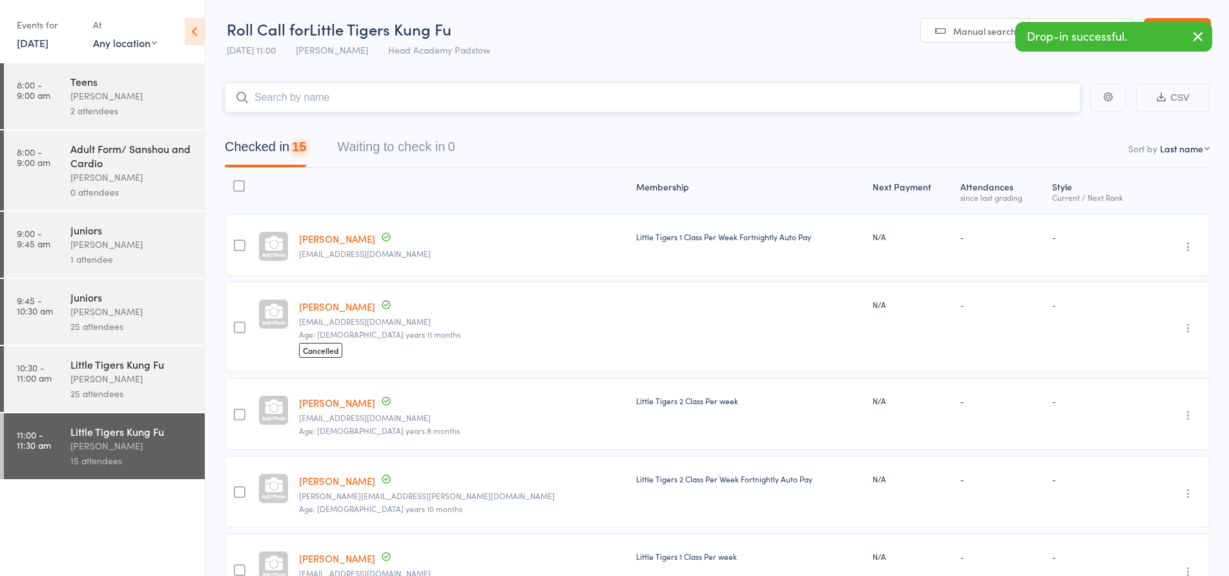
click at [354, 107] on input "search" at bounding box center [653, 98] width 856 height 30
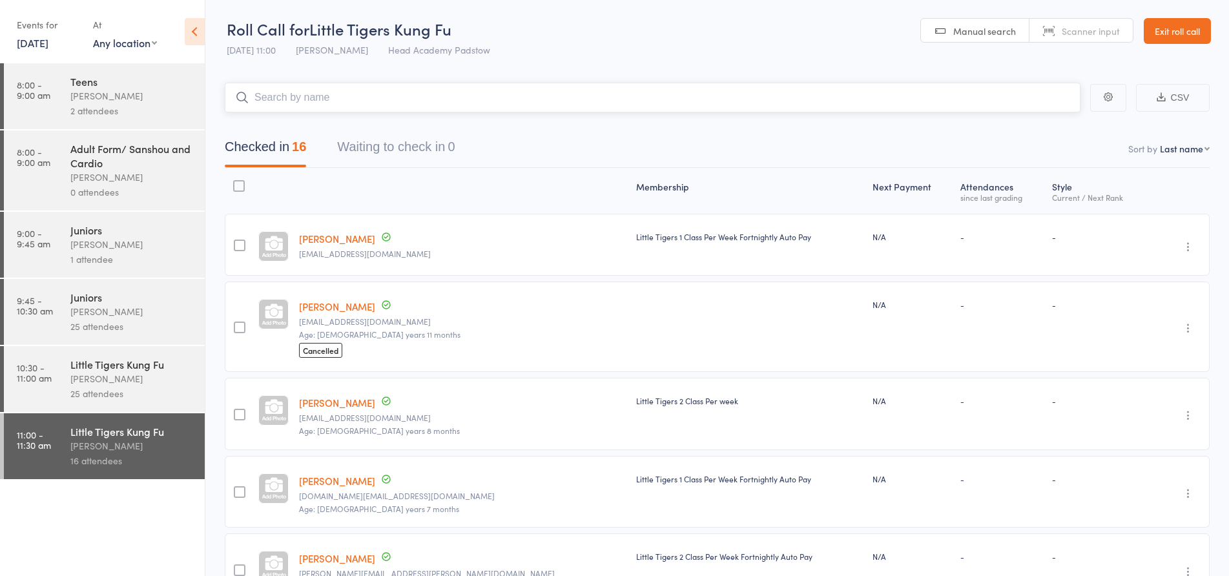
click at [307, 97] on input "search" at bounding box center [653, 98] width 856 height 30
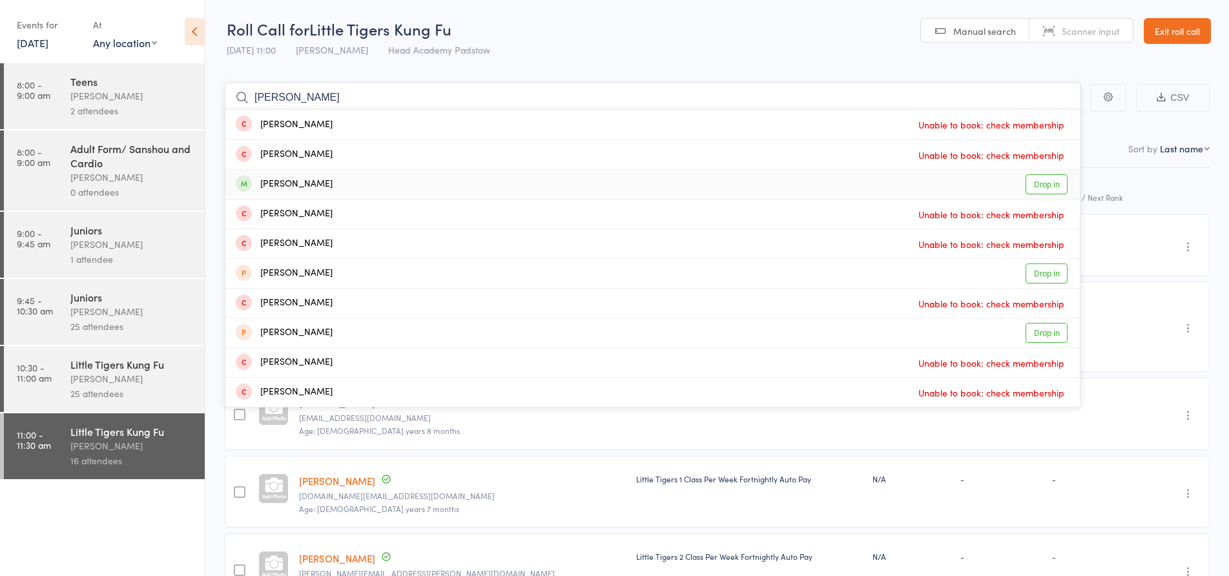
type input "[PERSON_NAME]"
click at [304, 194] on div "[PERSON_NAME] Drop in" at bounding box center [652, 184] width 854 height 29
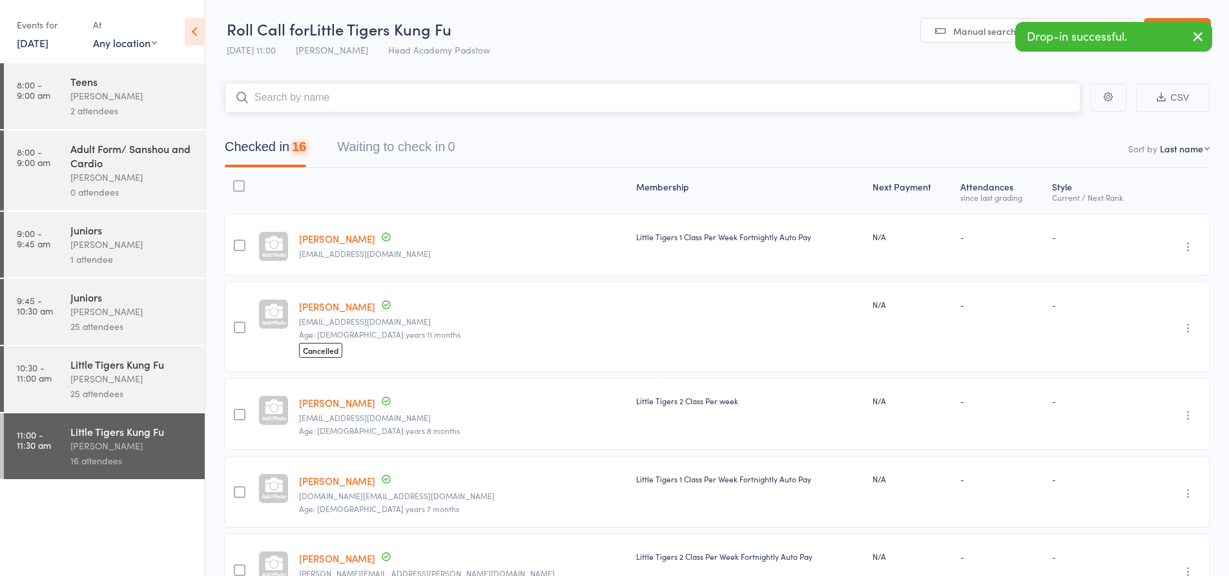
click at [324, 105] on input "search" at bounding box center [653, 98] width 856 height 30
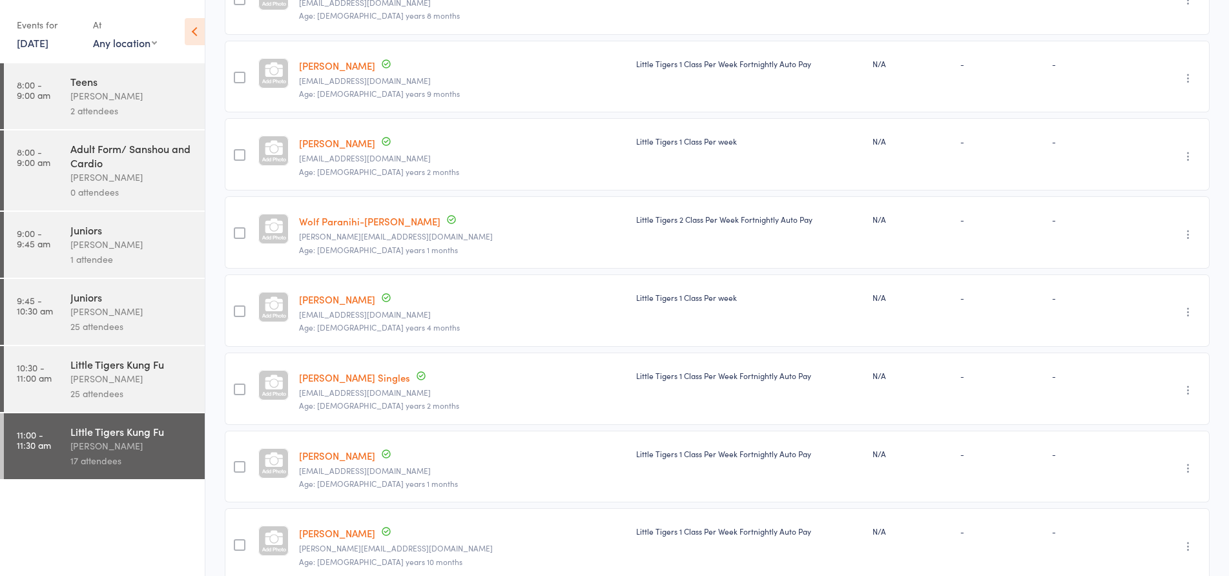
scroll to position [773, 0]
